Goal: Navigation & Orientation: Find specific page/section

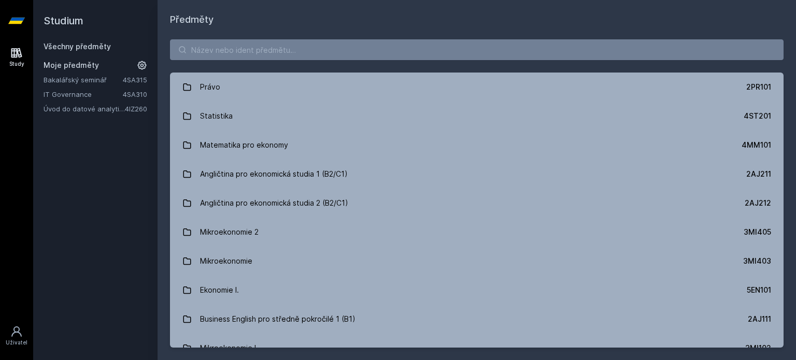
click at [82, 93] on link "IT Governance" at bounding box center [83, 94] width 79 height 10
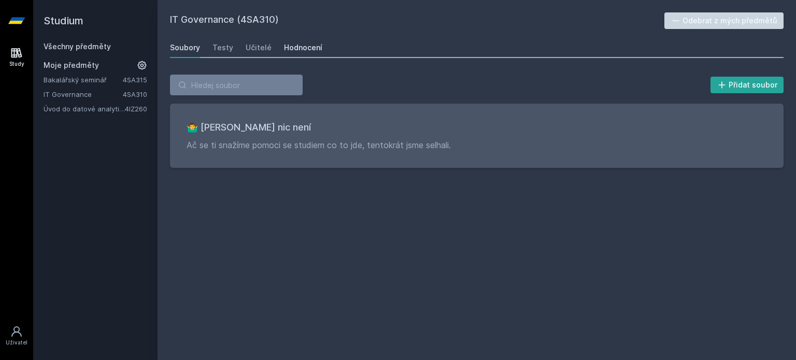
click at [301, 44] on div "Hodnocení" at bounding box center [303, 47] width 38 height 10
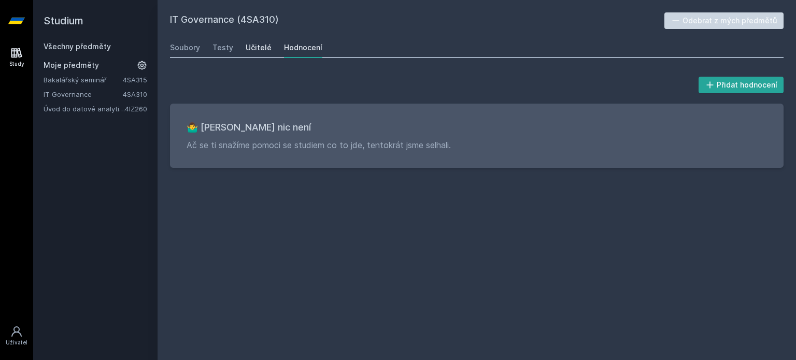
click at [253, 51] on div "Učitelé" at bounding box center [259, 47] width 26 height 10
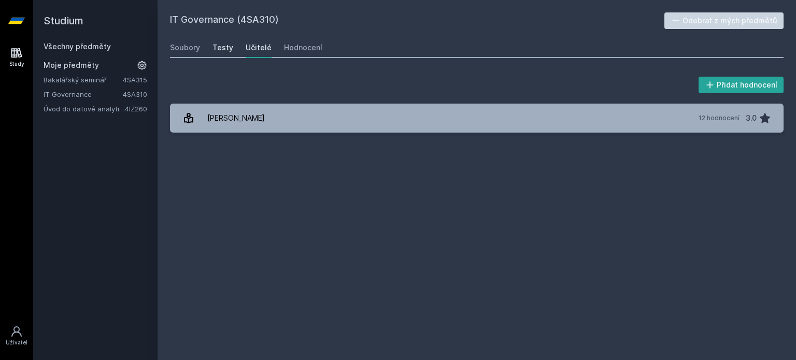
click at [221, 49] on div "Testy" at bounding box center [222, 47] width 21 height 10
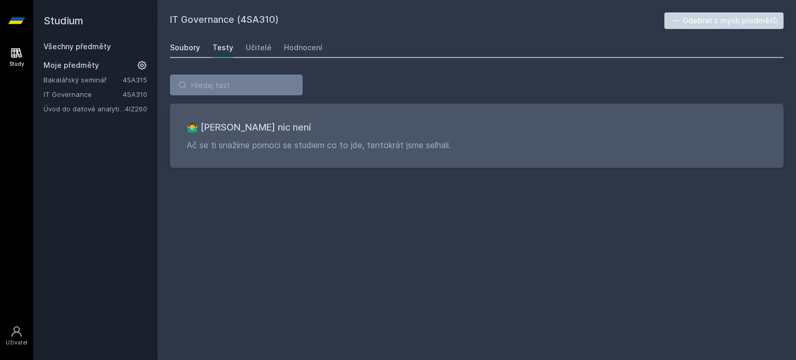
click at [182, 47] on div "Soubory" at bounding box center [185, 47] width 30 height 10
click at [184, 46] on div "Soubory" at bounding box center [185, 47] width 30 height 10
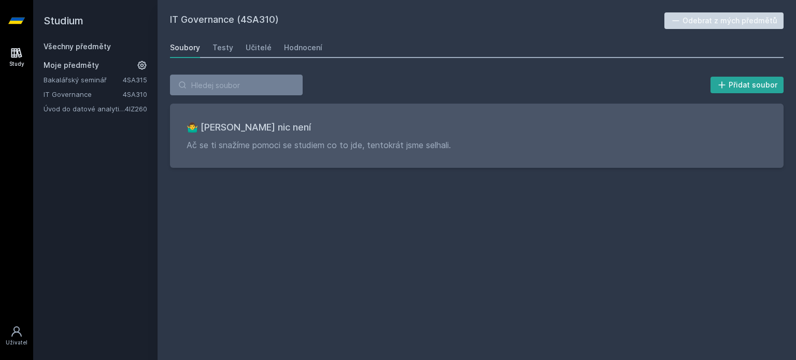
click at [184, 46] on div "Soubory" at bounding box center [185, 47] width 30 height 10
click at [81, 92] on link "IT Governance" at bounding box center [83, 94] width 79 height 10
click at [64, 80] on link "Bakalářský seminář" at bounding box center [83, 80] width 79 height 10
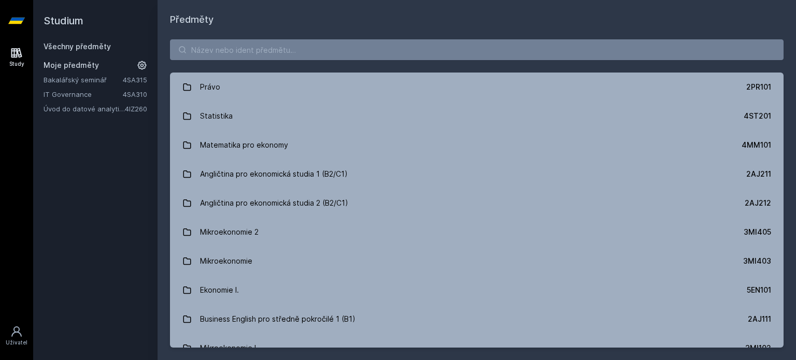
click at [43, 83] on div "Studium Všechny předměty Moje předměty Bakalářský seminář 4SA315 IT Governance …" at bounding box center [95, 180] width 124 height 360
click at [49, 79] on link "Bakalářský seminář" at bounding box center [83, 80] width 79 height 10
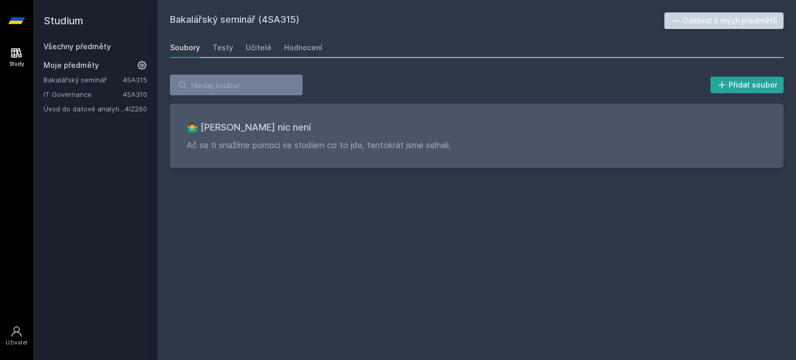
click at [63, 97] on link "IT Governance" at bounding box center [83, 94] width 79 height 10
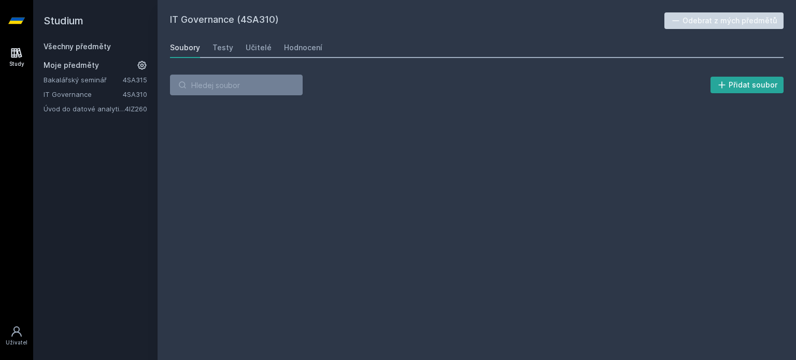
click at [68, 92] on link "IT Governance" at bounding box center [83, 94] width 79 height 10
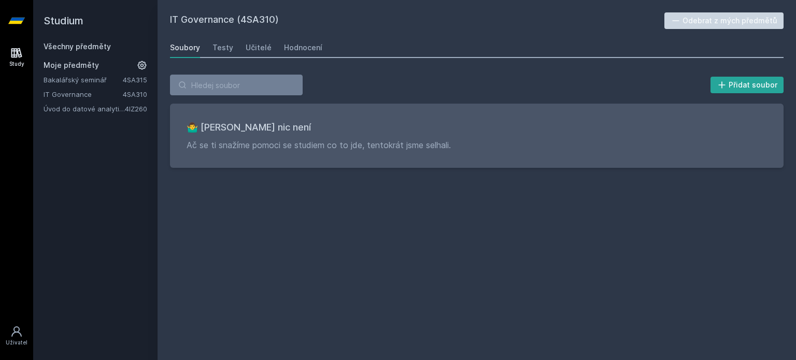
click at [68, 92] on link "IT Governance" at bounding box center [83, 94] width 79 height 10
click at [73, 105] on link "Úvod do datové analytiky" at bounding box center [84, 109] width 81 height 10
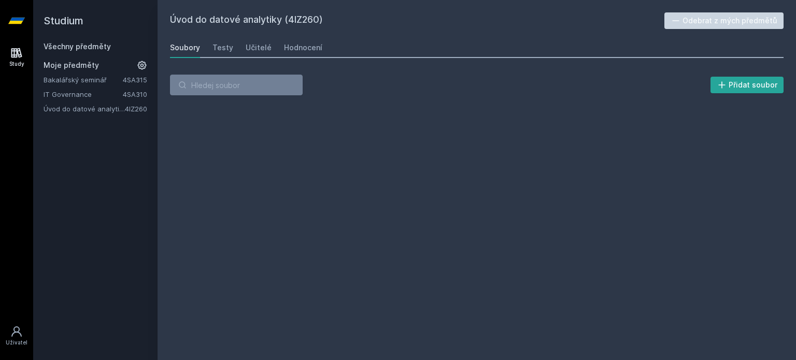
click at [73, 105] on link "Úvod do datové analytiky" at bounding box center [84, 109] width 81 height 10
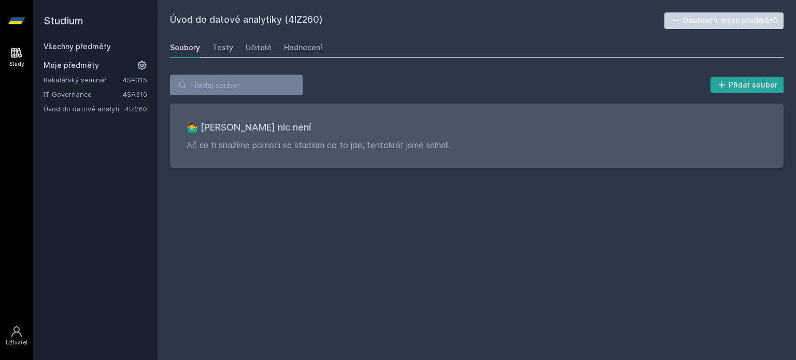
click at [73, 105] on link "Úvod do datové analytiky" at bounding box center [84, 109] width 81 height 10
